Goal: Task Accomplishment & Management: Manage account settings

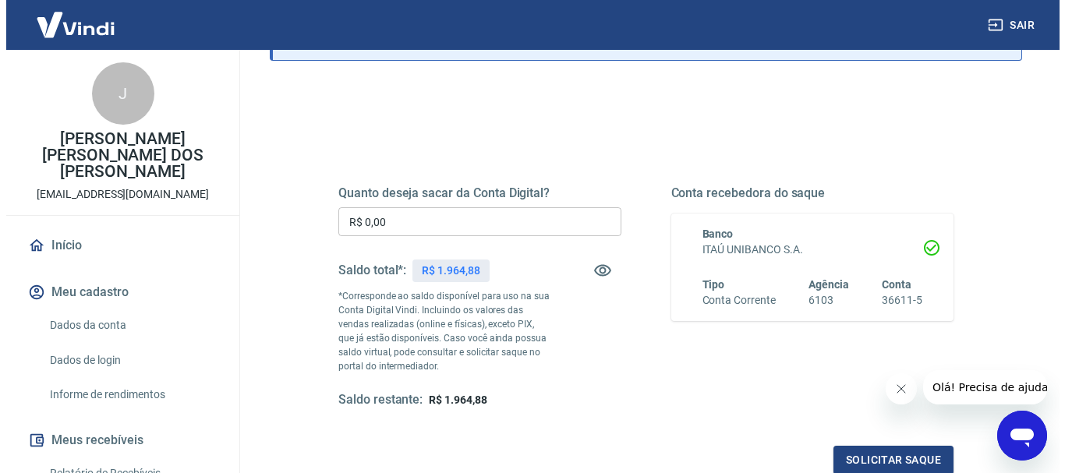
scroll to position [156, 0]
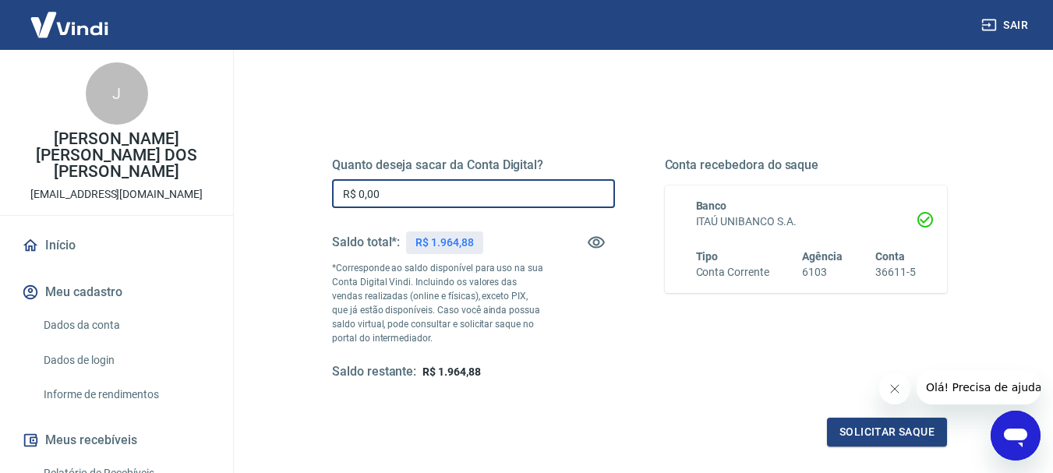
click at [362, 179] on input "R$ 0,00" at bounding box center [473, 193] width 283 height 29
type input "R$ 1.964,88"
click at [901, 440] on button "Solicitar saque" at bounding box center [887, 432] width 120 height 29
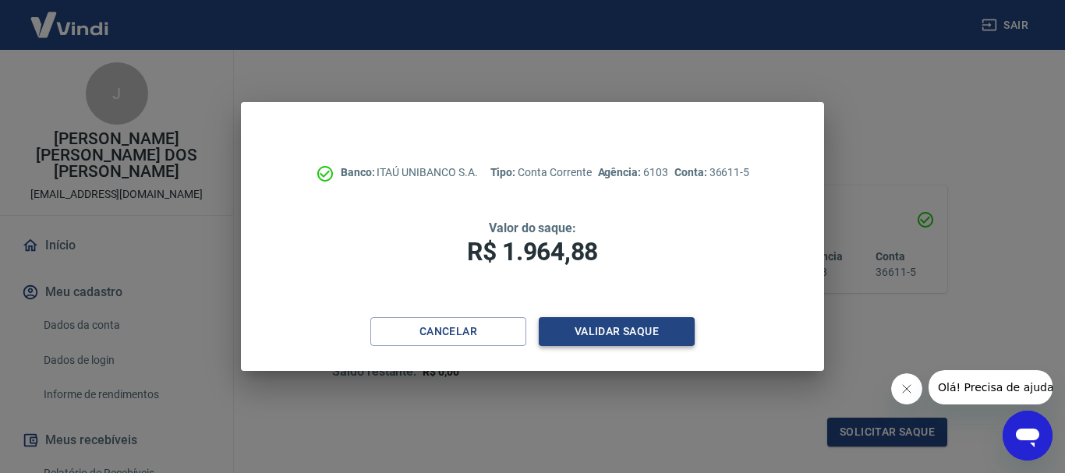
click at [632, 332] on button "Validar saque" at bounding box center [617, 331] width 156 height 29
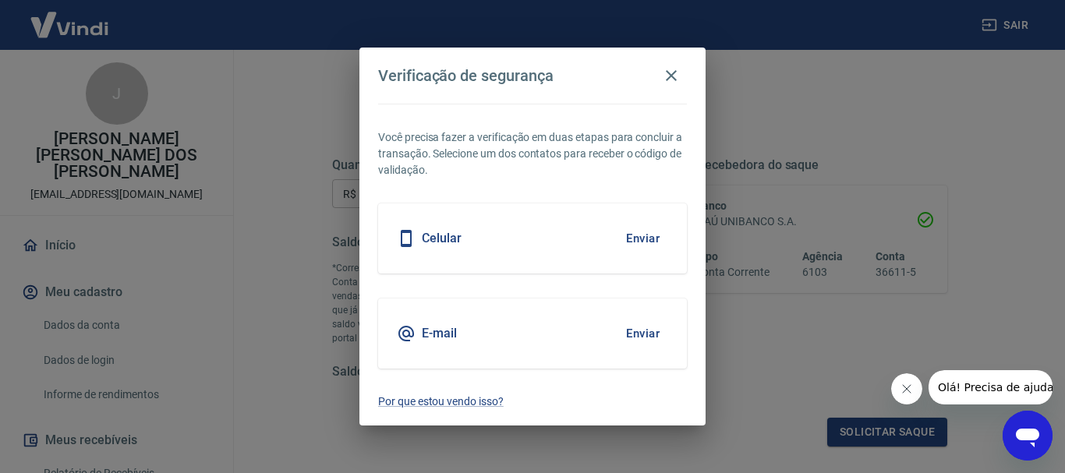
click at [643, 233] on button "Enviar" at bounding box center [642, 238] width 51 height 33
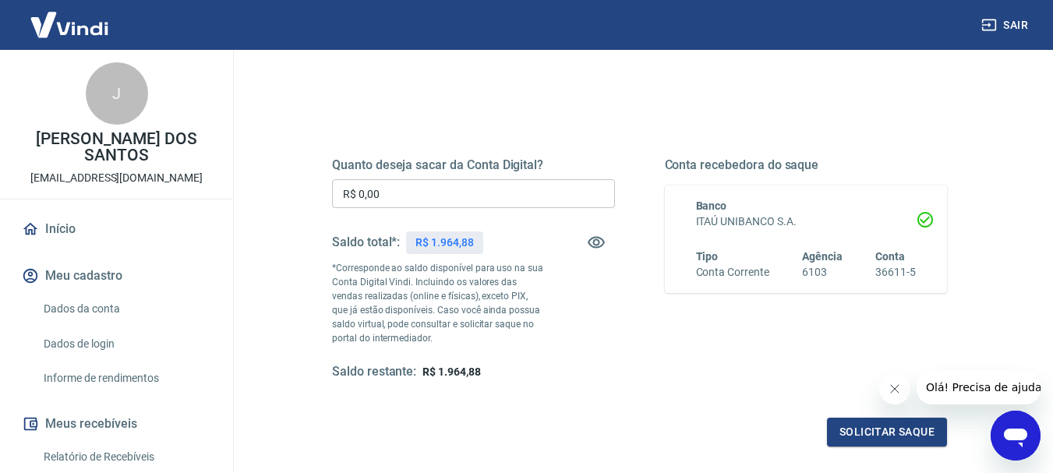
scroll to position [234, 0]
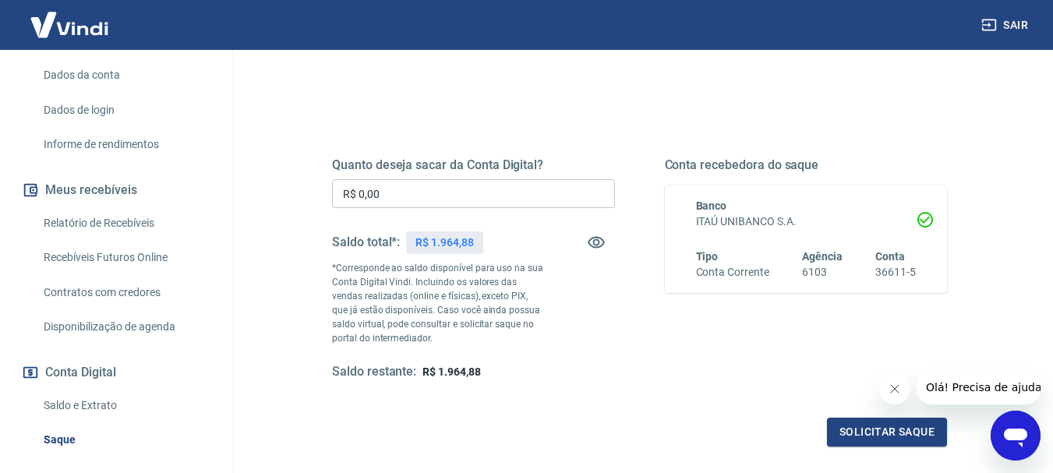
click at [127, 220] on link "Relatório de Recebíveis" at bounding box center [125, 223] width 177 height 32
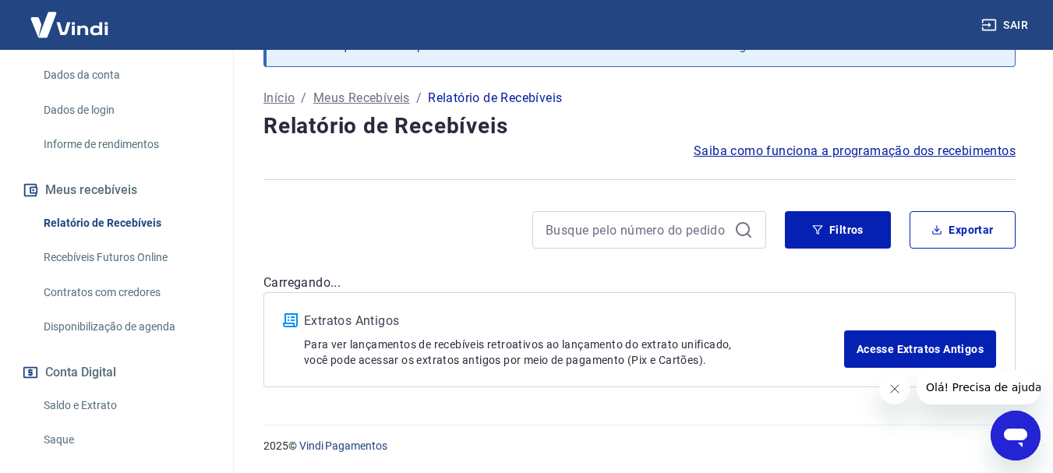
scroll to position [75, 0]
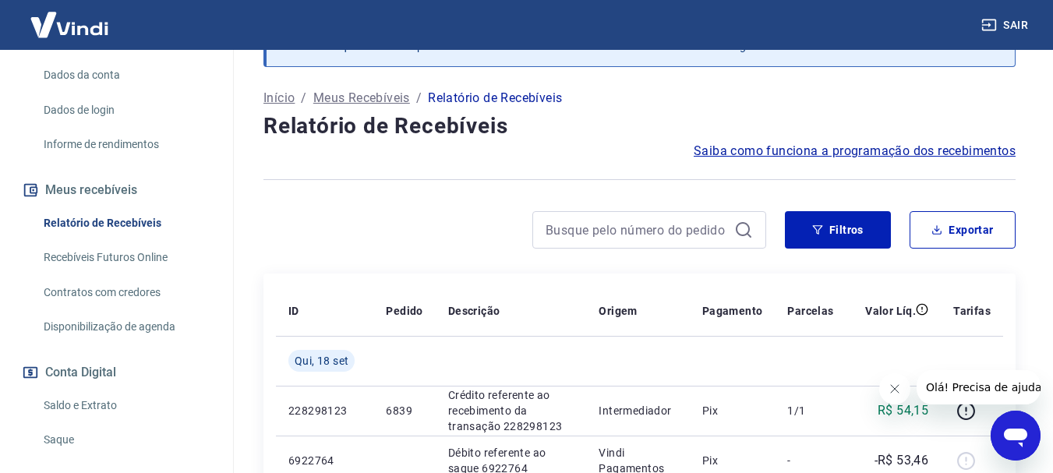
click at [994, 286] on th "Tarifas" at bounding box center [972, 311] width 62 height 50
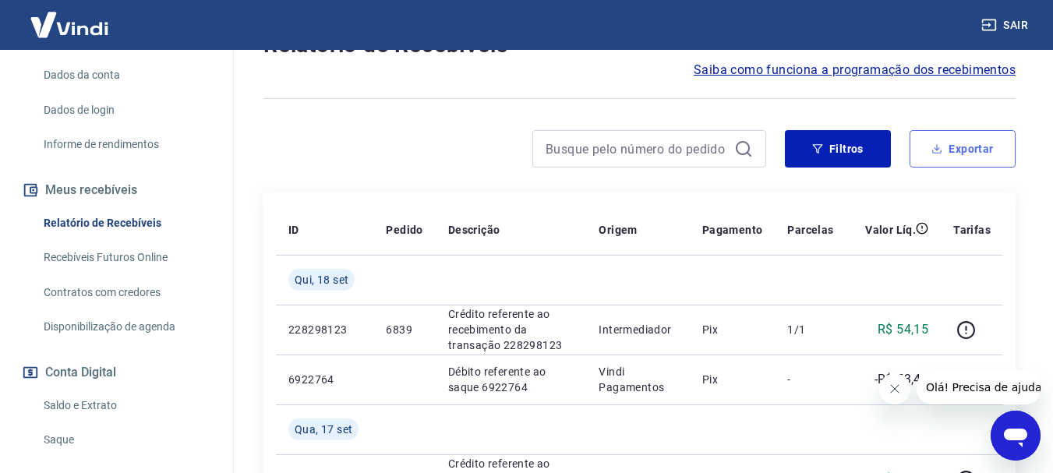
click at [981, 156] on button "Exportar" at bounding box center [963, 148] width 106 height 37
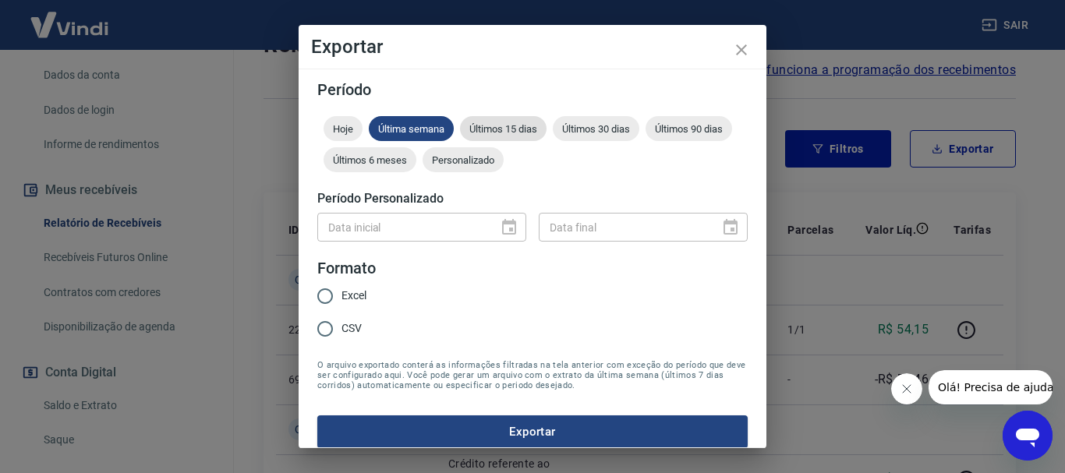
click at [489, 125] on span "Últimos 15 dias" at bounding box center [503, 129] width 87 height 12
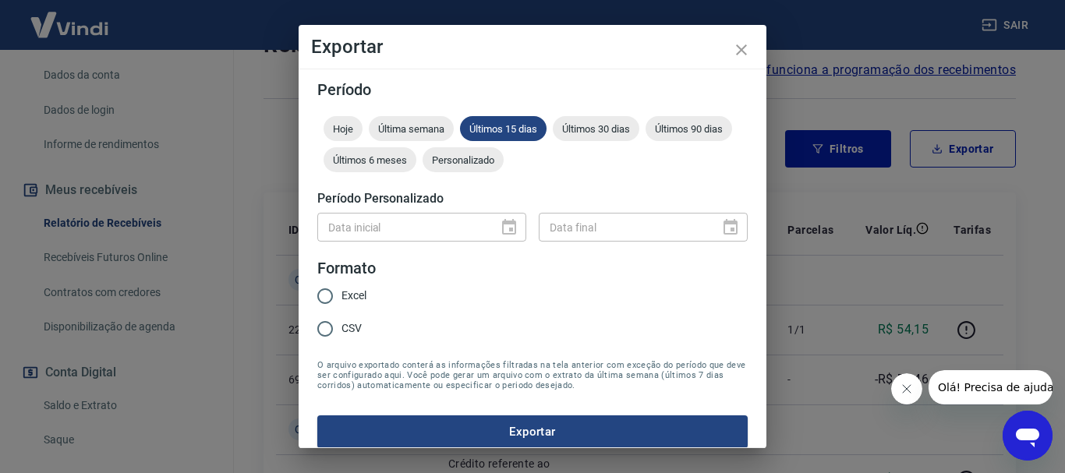
click at [323, 302] on input "Excel" at bounding box center [325, 296] width 33 height 33
radio input "true"
click at [473, 430] on button "Exportar" at bounding box center [532, 431] width 430 height 33
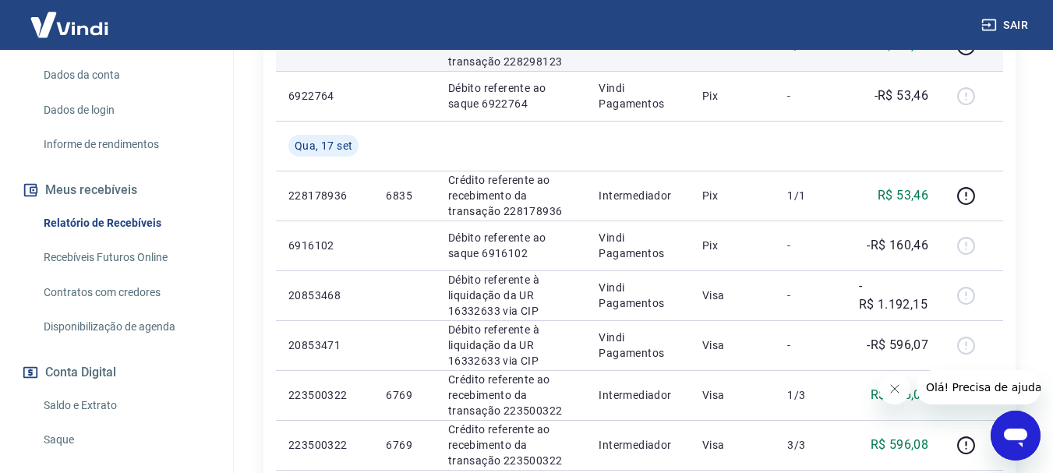
scroll to position [468, 0]
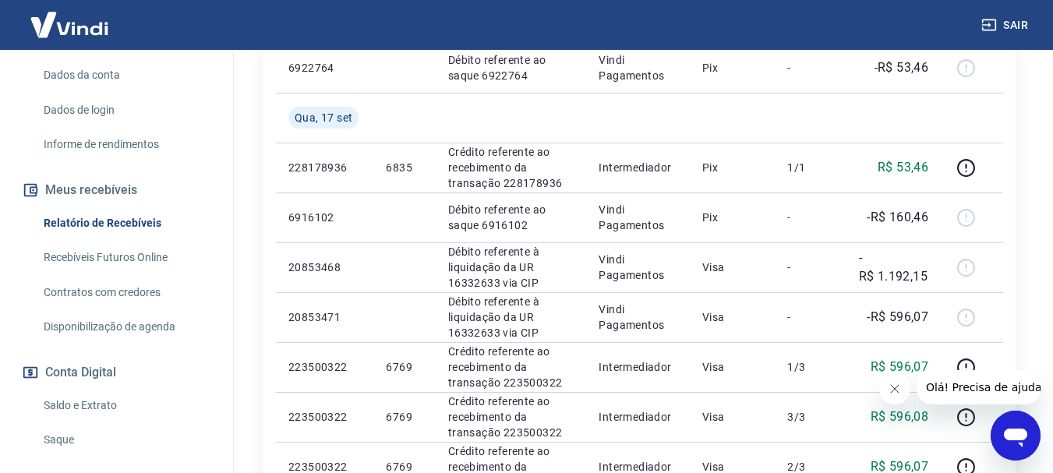
click at [51, 440] on link "Saque" at bounding box center [125, 440] width 177 height 32
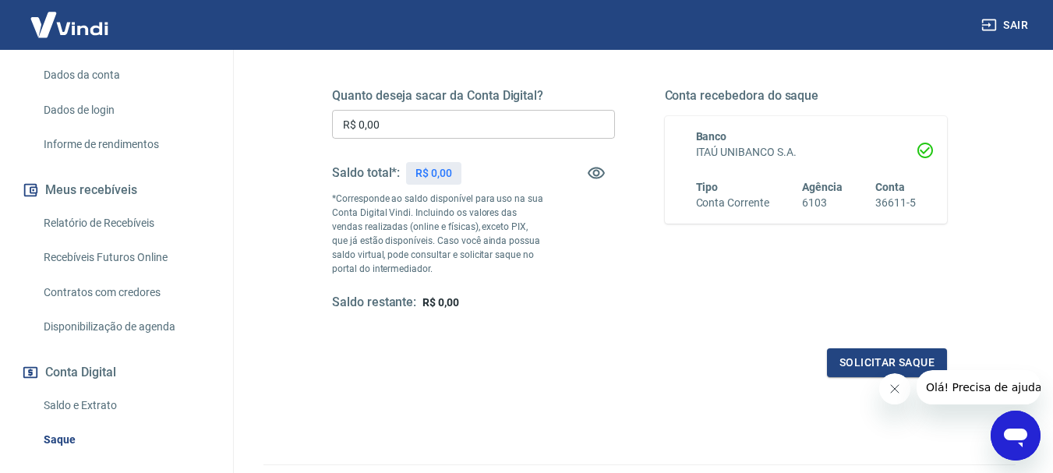
scroll to position [234, 0]
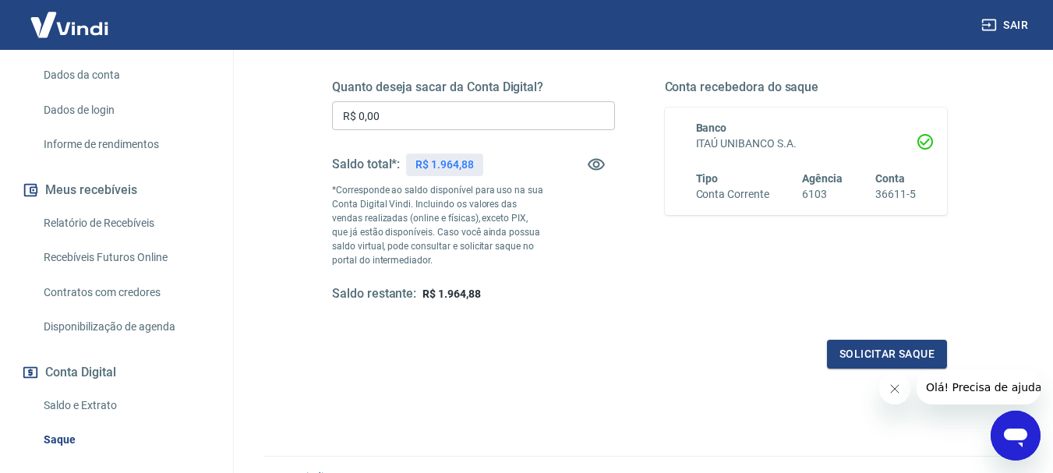
click at [46, 401] on link "Saldo e Extrato" at bounding box center [125, 406] width 177 height 32
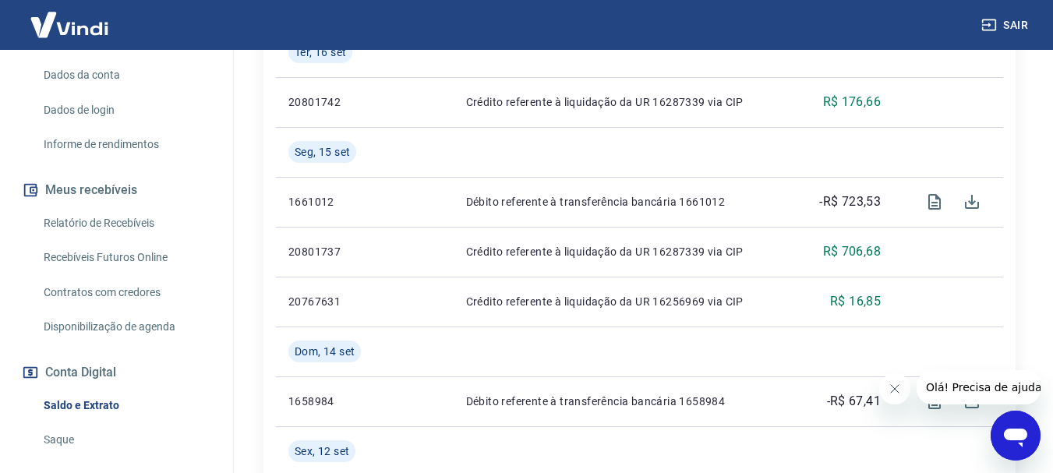
scroll to position [702, 0]
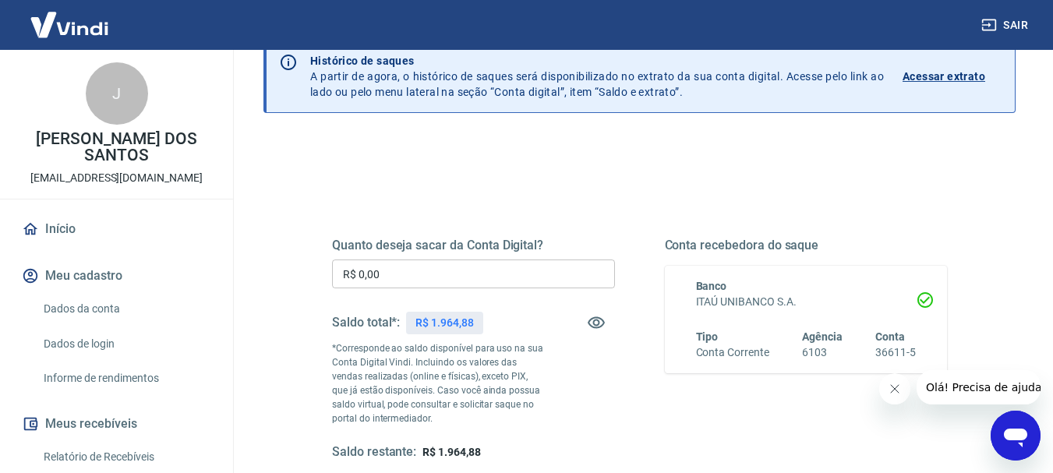
scroll to position [78, 0]
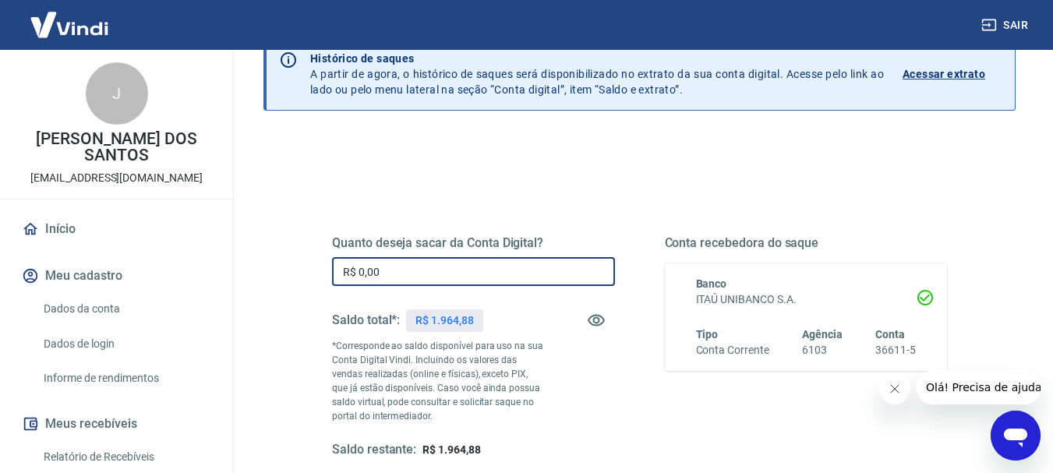
click at [351, 273] on input "R$ 0,00" at bounding box center [473, 271] width 283 height 29
click at [345, 273] on input "R$ 0,00" at bounding box center [473, 271] width 283 height 29
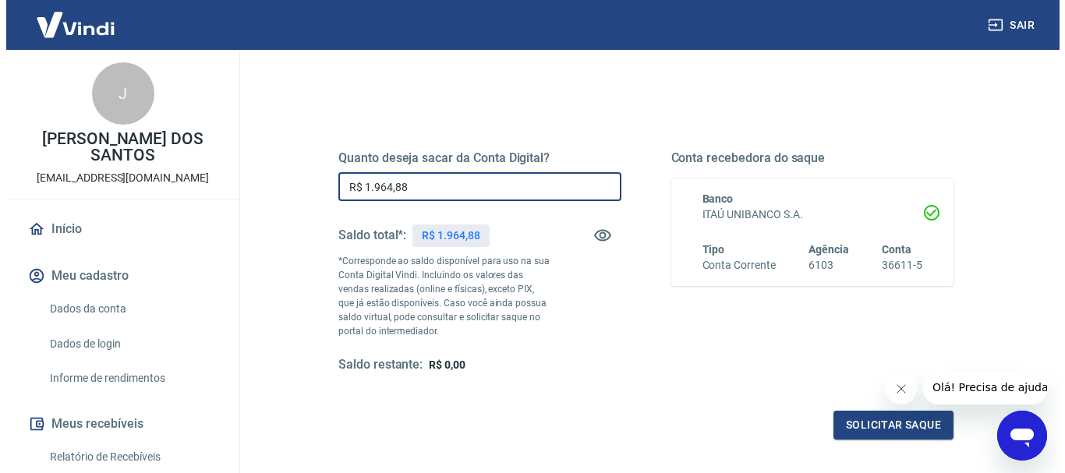
scroll to position [312, 0]
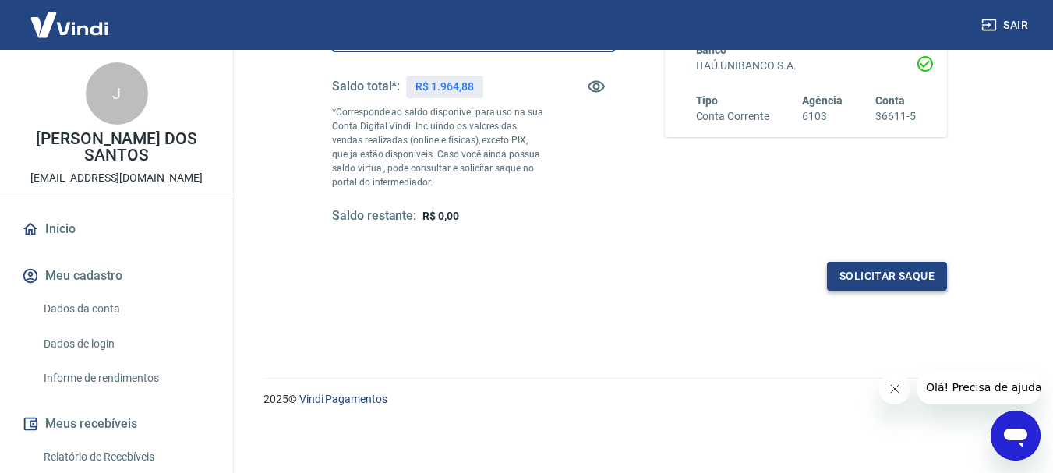
type input "R$ 1.964,88"
click at [918, 277] on button "Solicitar saque" at bounding box center [887, 276] width 120 height 29
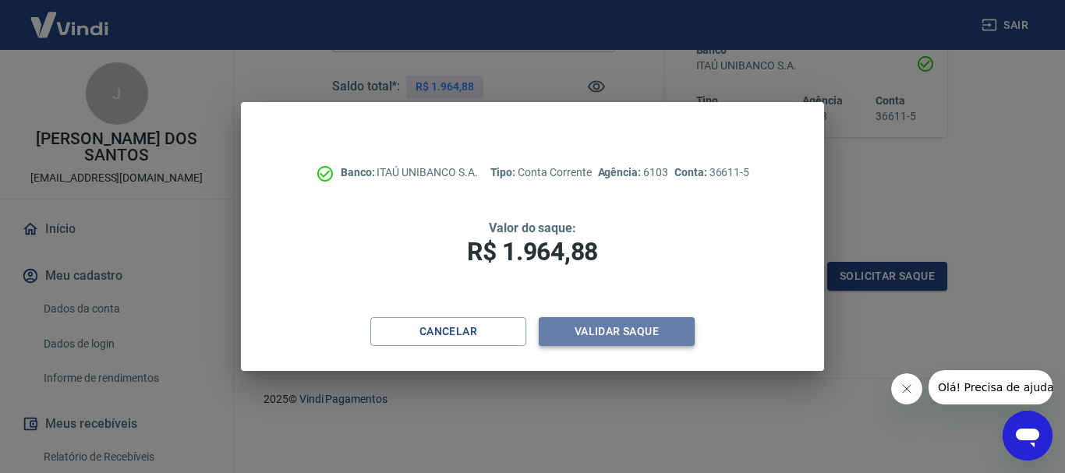
click at [651, 327] on button "Validar saque" at bounding box center [617, 331] width 156 height 29
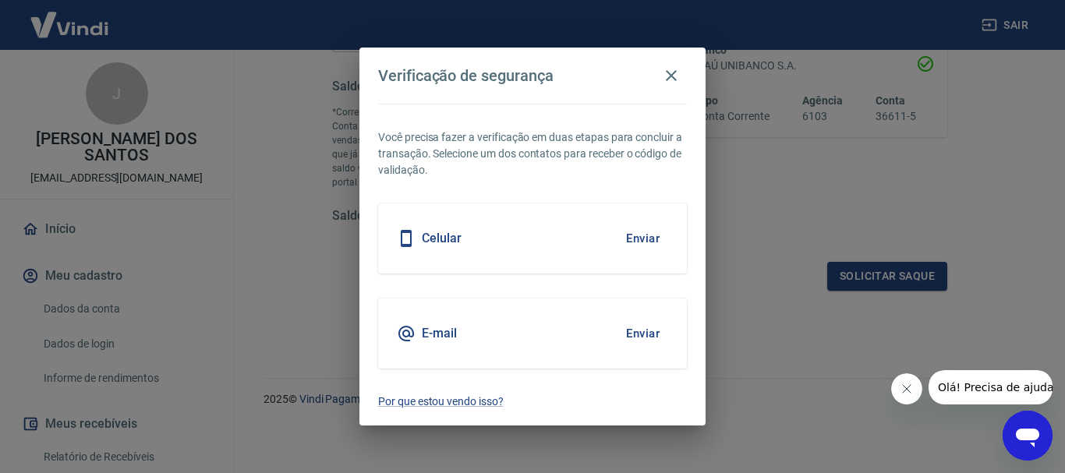
click at [638, 328] on button "Enviar" at bounding box center [642, 333] width 51 height 33
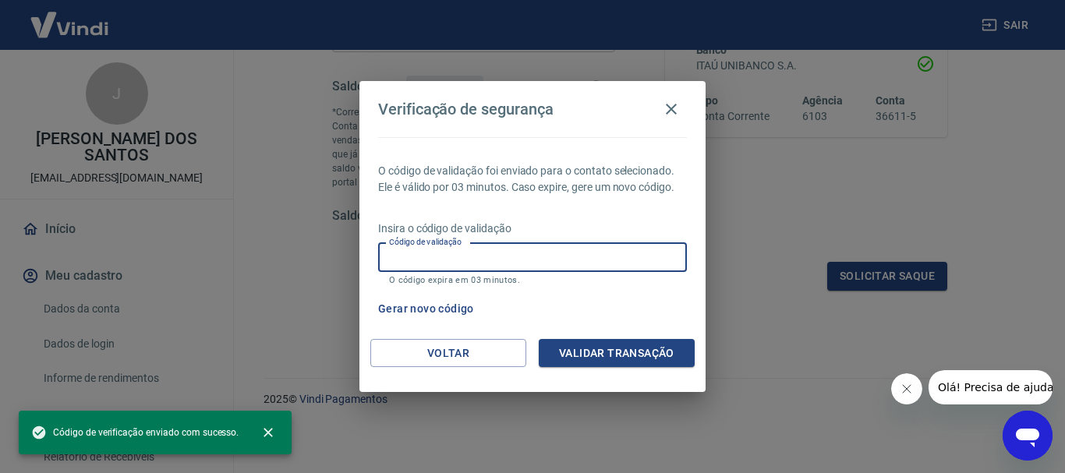
click at [425, 266] on input "Código de validação" at bounding box center [532, 257] width 309 height 29
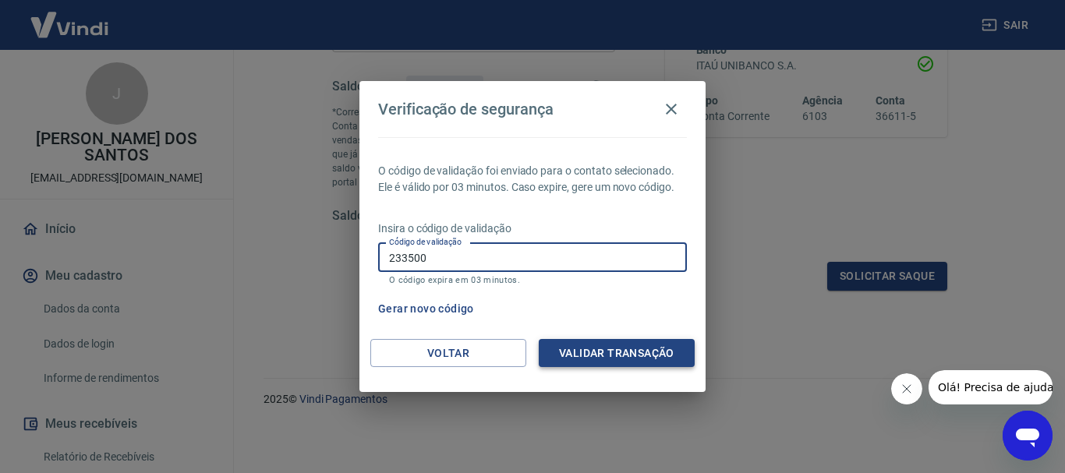
type input "233500"
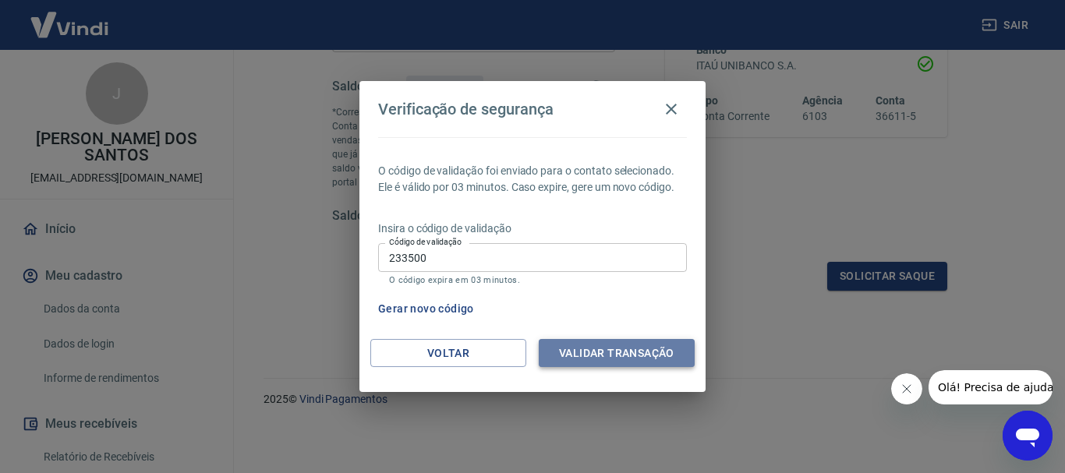
click at [574, 352] on button "Validar transação" at bounding box center [617, 353] width 156 height 29
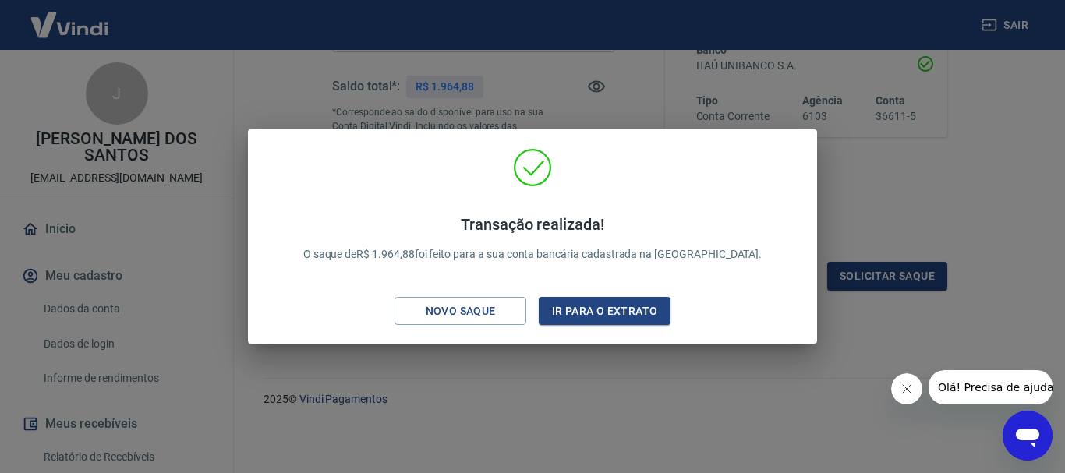
click at [570, 408] on div "Transação realizada! O saque de R$ 1.964,88 foi feito para a sua conta bancária…" at bounding box center [532, 236] width 1065 height 473
